Goal: Task Accomplishment & Management: Manage account settings

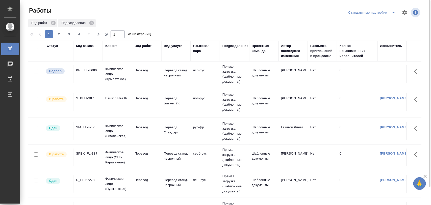
click at [88, 68] on div "KRL_FL-8680" at bounding box center [88, 70] width 24 height 5
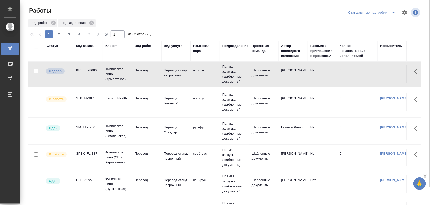
click at [92, 128] on div "SM_FL-4700" at bounding box center [88, 127] width 24 height 5
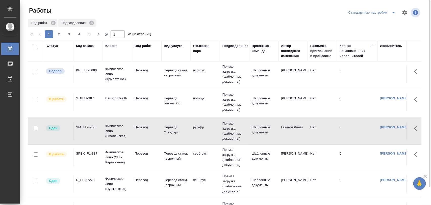
click at [95, 72] on div "KRL_FL-8680" at bounding box center [88, 70] width 24 height 5
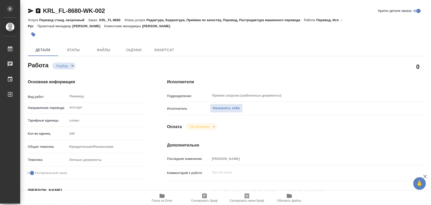
type textarea "x"
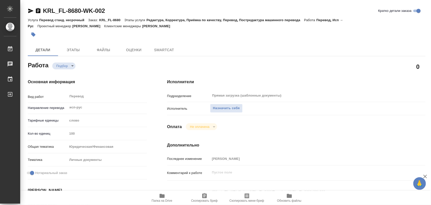
type textarea "x"
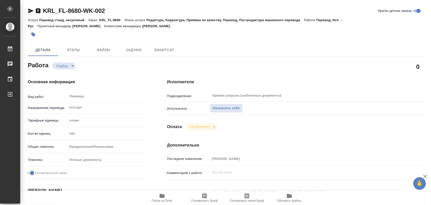
type textarea "x"
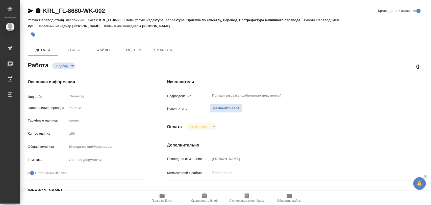
type textarea "x"
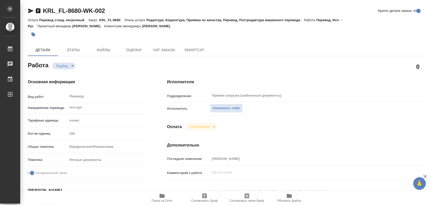
type textarea "x"
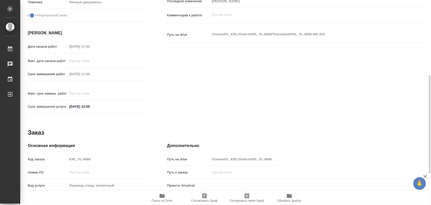
type textarea "x"
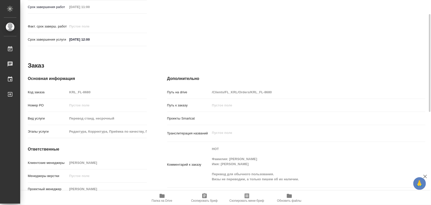
scroll to position [162, 0]
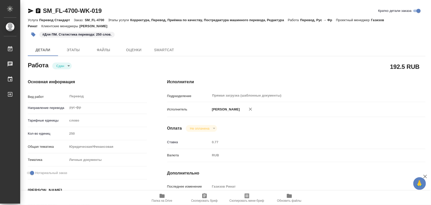
type textarea "x"
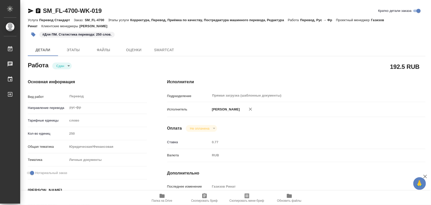
type textarea "x"
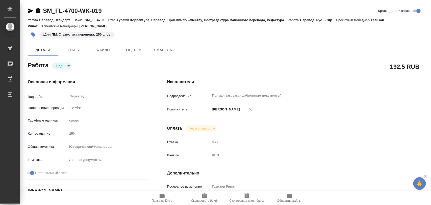
type textarea "x"
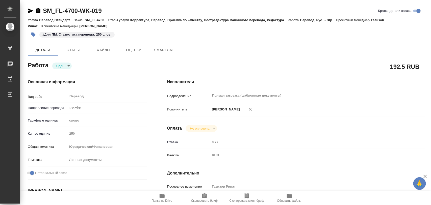
type textarea "x"
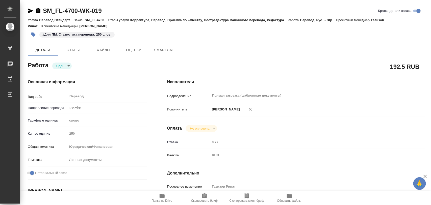
type textarea "x"
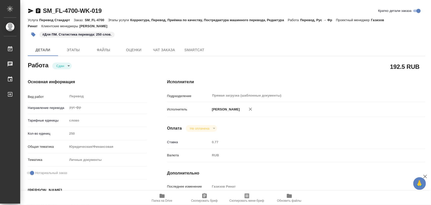
type textarea "x"
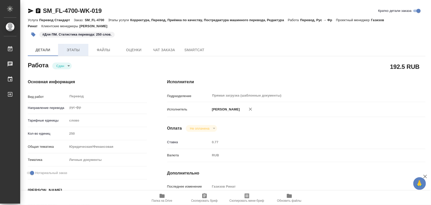
type textarea "x"
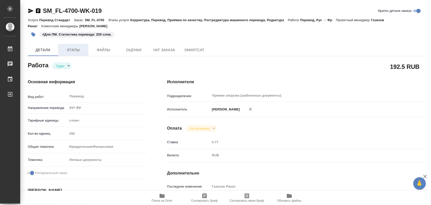
click at [73, 47] on span "Этапы" at bounding box center [73, 50] width 24 height 6
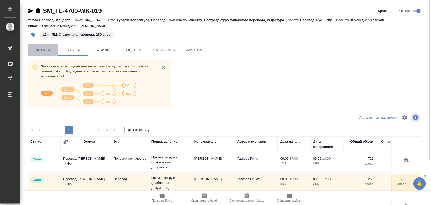
click at [42, 47] on span "Детали" at bounding box center [43, 50] width 24 height 6
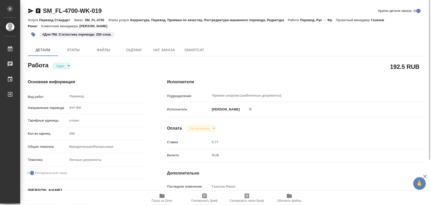
type textarea "x"
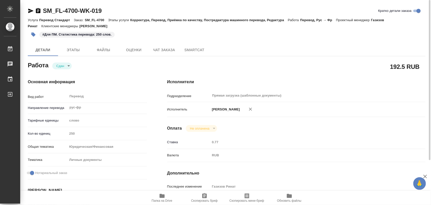
type textarea "x"
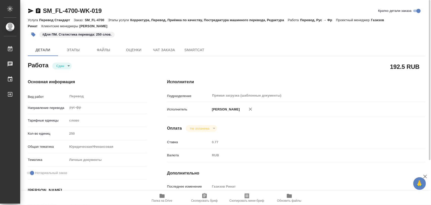
type textarea "x"
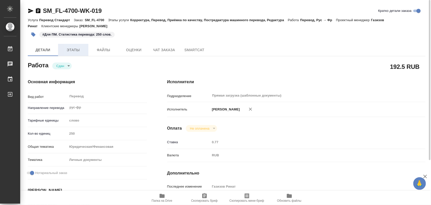
click at [74, 53] on button "Этапы" at bounding box center [73, 50] width 30 height 12
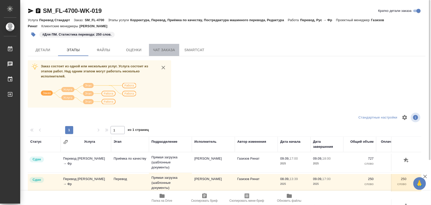
click at [162, 51] on span "Чат заказа" at bounding box center [164, 50] width 24 height 6
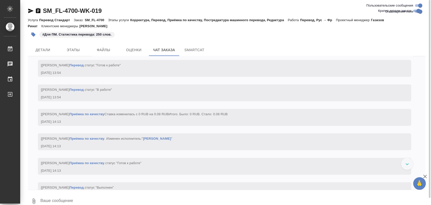
scroll to position [1084, 0]
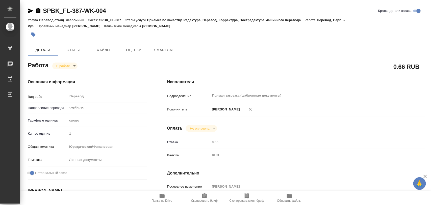
type textarea "x"
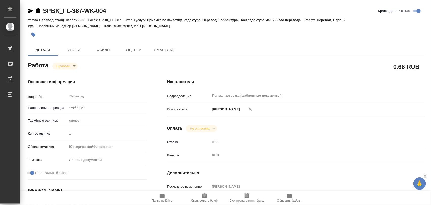
type textarea "x"
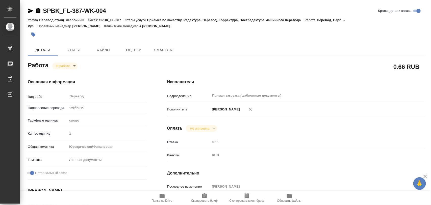
type textarea "x"
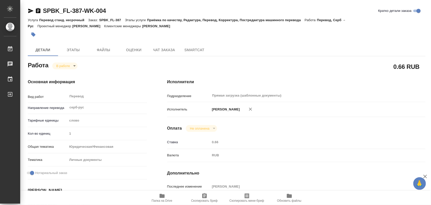
scroll to position [95, 0]
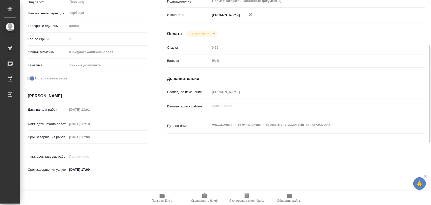
type textarea "x"
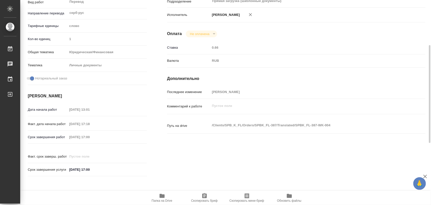
type textarea "x"
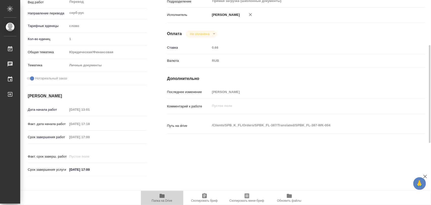
click at [165, 199] on icon "button" at bounding box center [162, 196] width 6 height 6
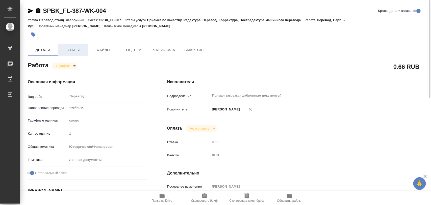
click at [77, 52] on span "Этапы" at bounding box center [73, 50] width 24 height 6
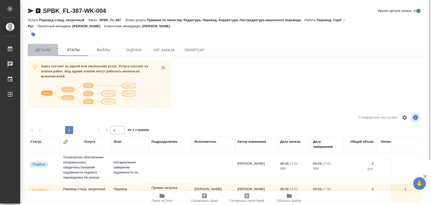
click at [48, 51] on span "Детали" at bounding box center [43, 50] width 24 height 6
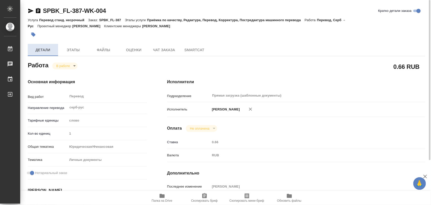
type textarea "x"
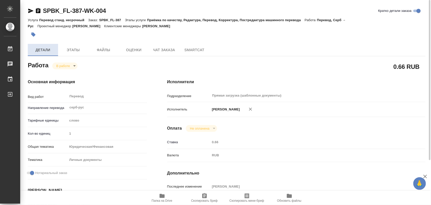
type textarea "x"
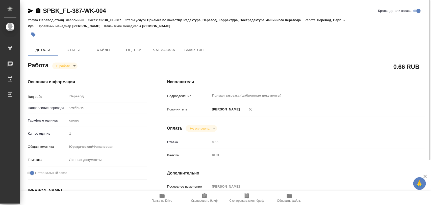
type textarea "x"
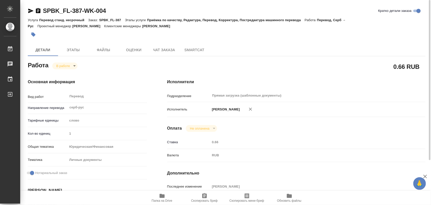
click at [74, 65] on body "🙏 .cls-1 fill:#fff; AWATERA Iglakov Maksim Работы 0 Чаты График Выйти SPBK_FL-3…" at bounding box center [215, 102] width 431 height 205
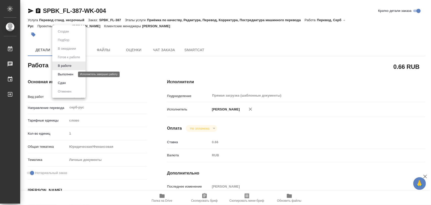
click at [66, 74] on button "Выполнен" at bounding box center [65, 75] width 18 height 6
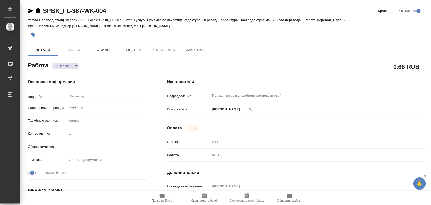
type textarea "x"
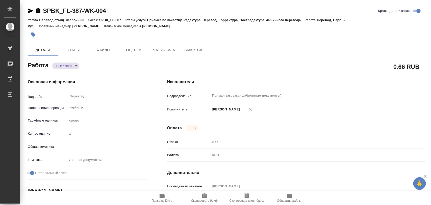
type textarea "x"
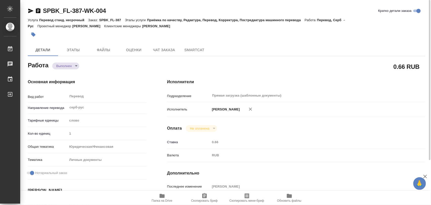
type textarea "x"
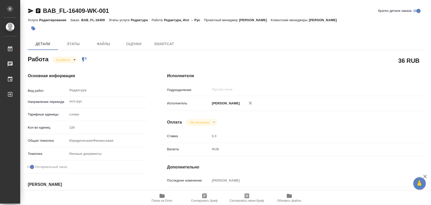
type textarea "x"
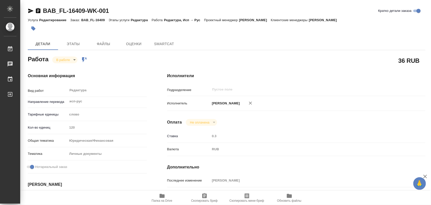
type textarea "x"
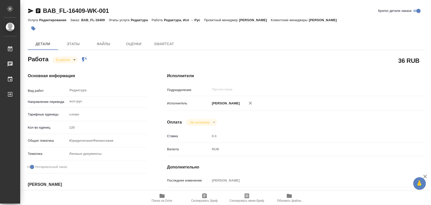
type textarea "x"
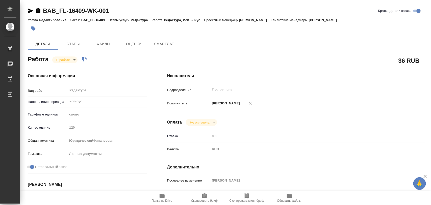
type textarea "x"
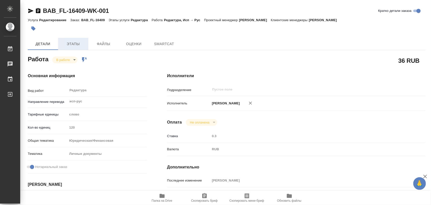
type textarea "x"
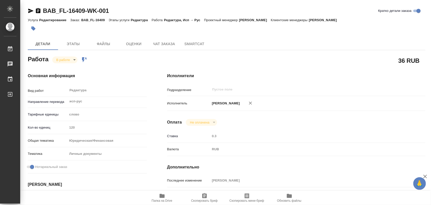
scroll to position [95, 0]
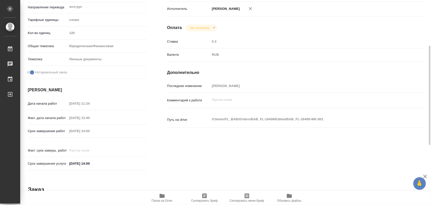
type textarea "x"
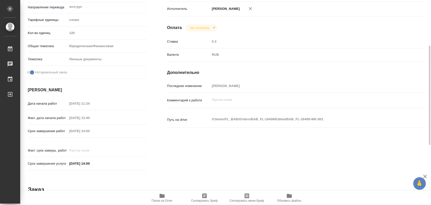
type textarea "x"
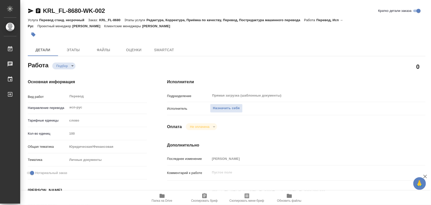
type textarea "x"
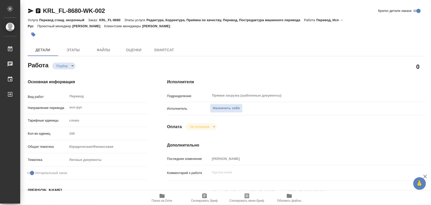
type textarea "x"
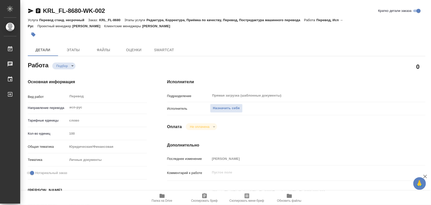
type textarea "x"
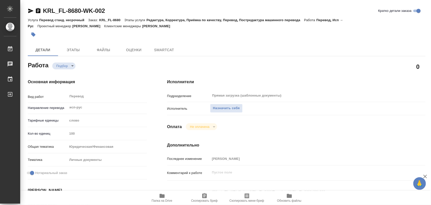
type textarea "x"
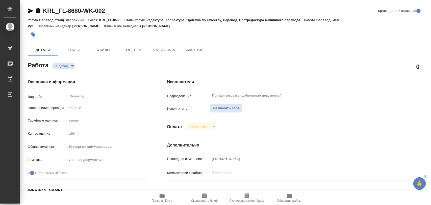
type textarea "x"
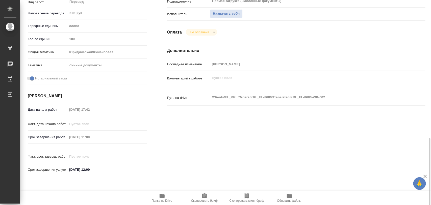
scroll to position [158, 0]
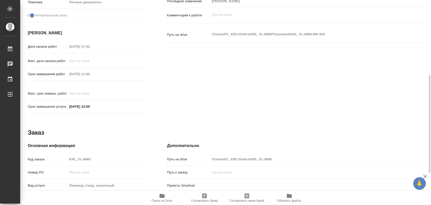
type textarea "x"
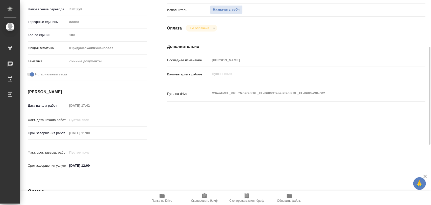
scroll to position [0, 0]
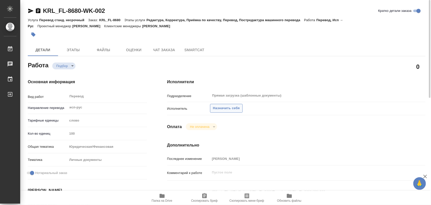
click at [231, 110] on span "Назначить себя" at bounding box center [226, 109] width 27 height 6
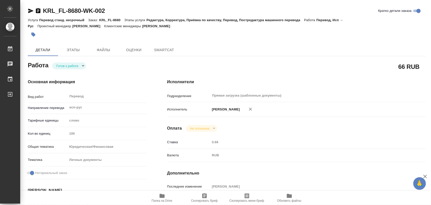
type textarea "x"
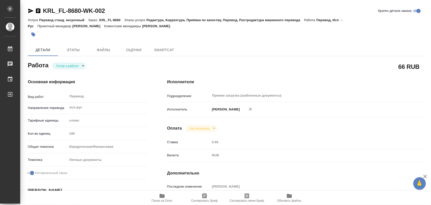
type textarea "x"
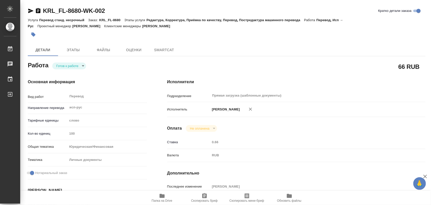
type textarea "x"
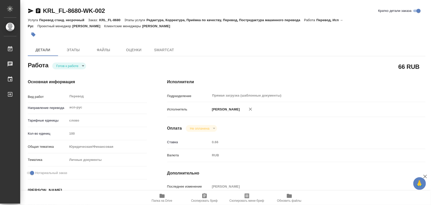
type textarea "x"
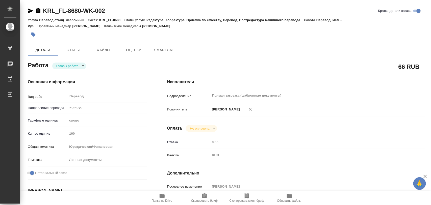
type textarea "x"
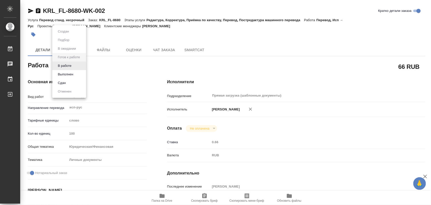
click at [83, 66] on body "🙏 .cls-1 fill:#fff; AWATERA Iglakov Maksim Работы Чаты График Выйти KRL_FL-8680…" at bounding box center [215, 102] width 431 height 205
click at [73, 67] on li "В работе" at bounding box center [69, 66] width 34 height 9
type textarea "x"
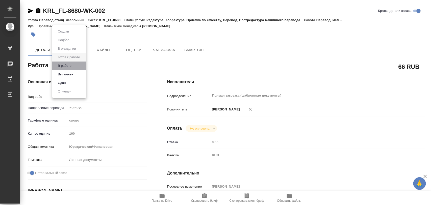
type textarea "x"
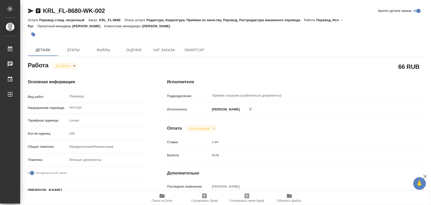
type textarea "x"
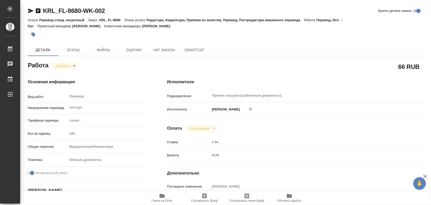
type textarea "x"
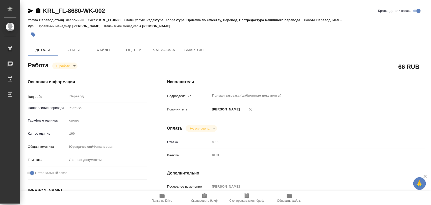
type textarea "x"
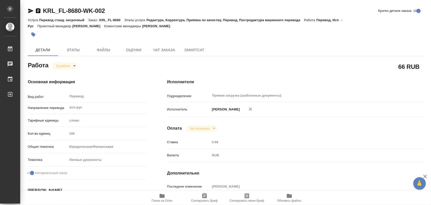
type textarea "x"
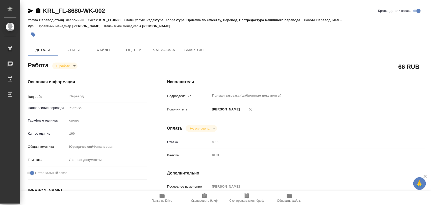
type textarea "x"
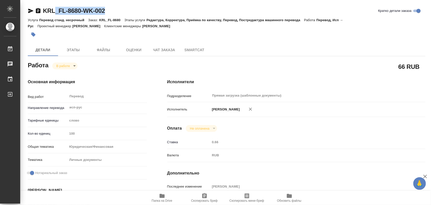
drag, startPoint x: 129, startPoint y: 11, endPoint x: 53, endPoint y: 15, distance: 76.4
click at [53, 13] on div "KRL_FL-8680-WK-002 [PERSON_NAME] детали заказа" at bounding box center [227, 11] width 398 height 8
type textarea "x"
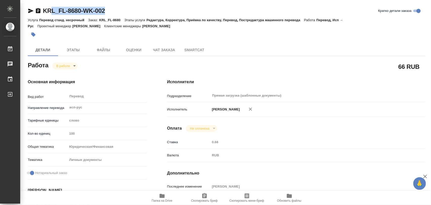
type textarea "x"
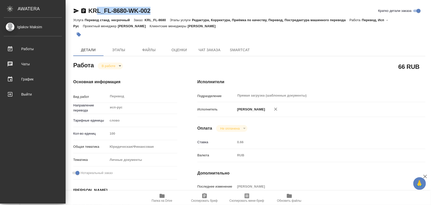
type textarea "x"
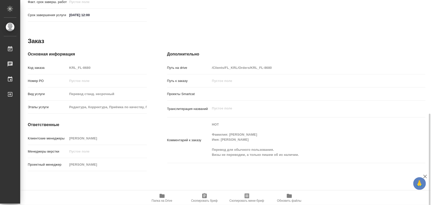
scroll to position [253, 0]
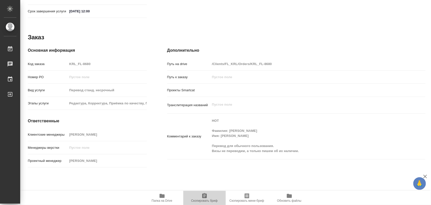
click at [203, 198] on icon "button" at bounding box center [204, 196] width 5 height 5
